Goal: Task Accomplishment & Management: Manage account settings

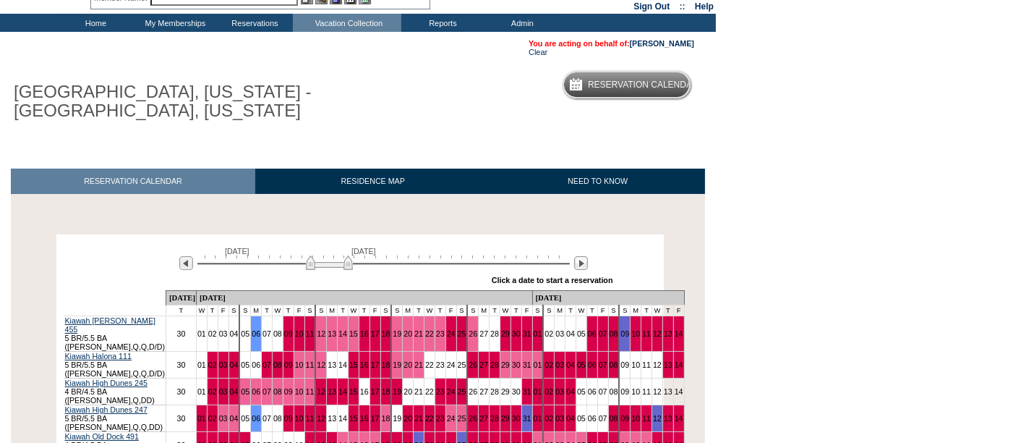
scroll to position [68, 0]
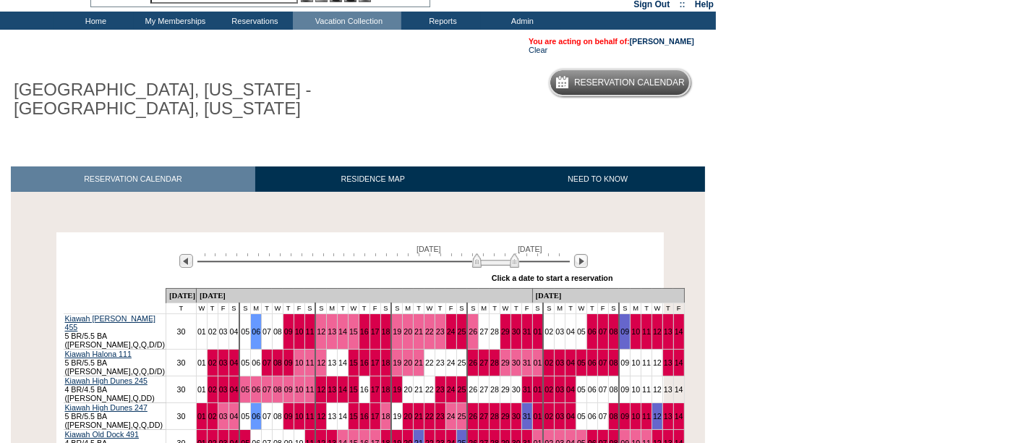
drag, startPoint x: 327, startPoint y: 257, endPoint x: 493, endPoint y: 261, distance: 166.4
click at [493, 261] on img at bounding box center [495, 260] width 47 height 14
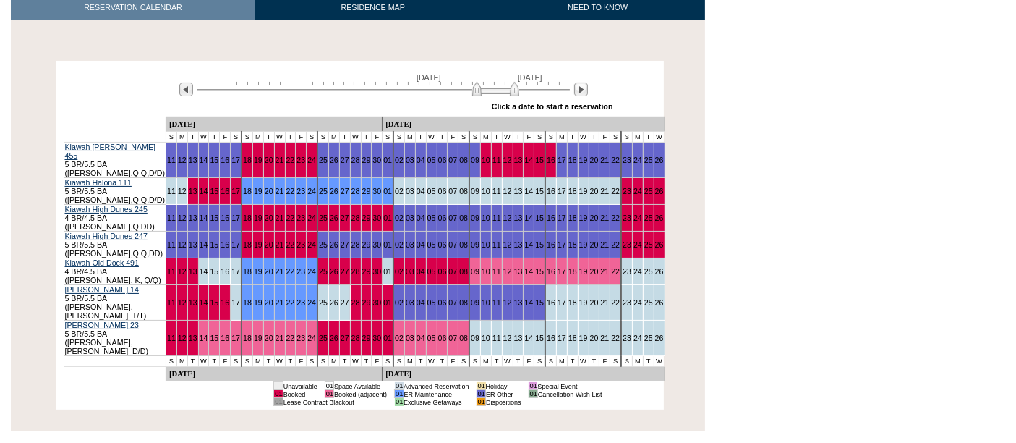
scroll to position [257, 0]
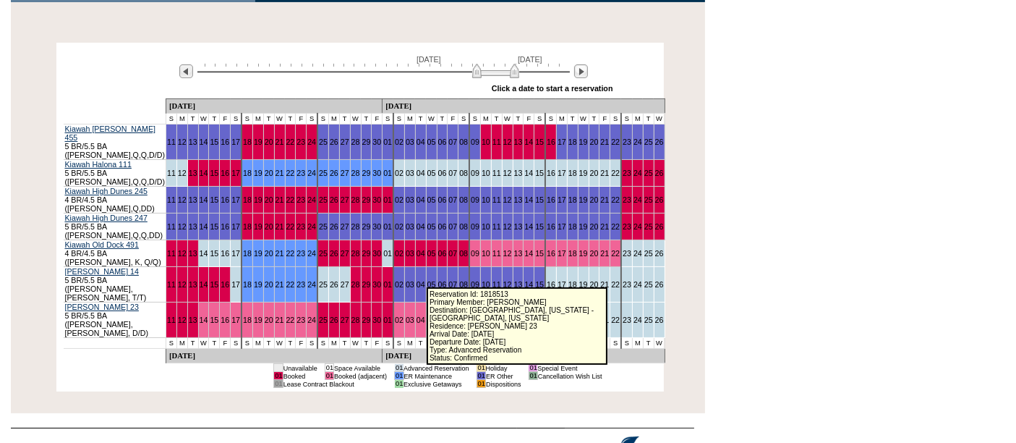
click at [459, 315] on link "08" at bounding box center [463, 319] width 9 height 9
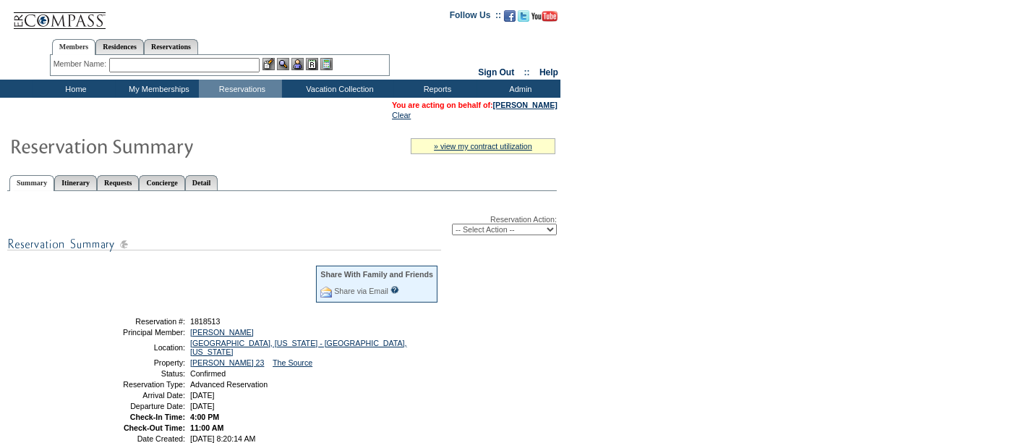
click at [489, 228] on select "-- Select Action -- Modify Reservation Dates Modify Reservation Cost Modify Occ…" at bounding box center [504, 229] width 105 height 12
select select "ChangeDates"
click at [452, 223] on select "-- Select Action -- Modify Reservation Dates Modify Reservation Cost Modify Occ…" at bounding box center [504, 229] width 105 height 12
